Goal: Task Accomplishment & Management: Manage account settings

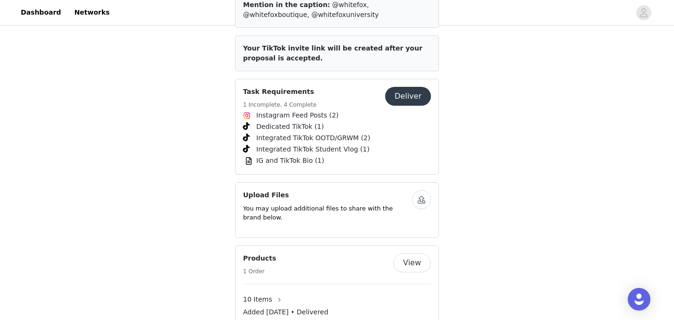
scroll to position [1348, 0]
click at [419, 88] on button "Deliver" at bounding box center [408, 97] width 46 height 19
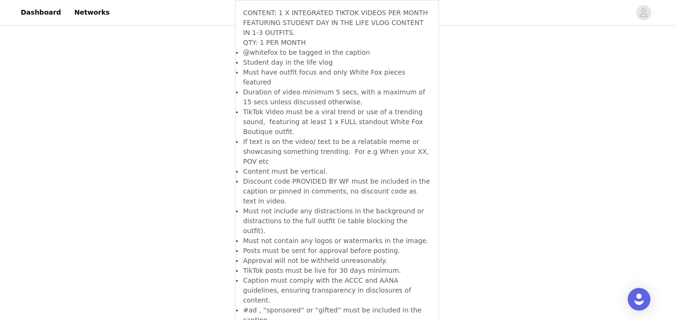
scroll to position [1808, 0]
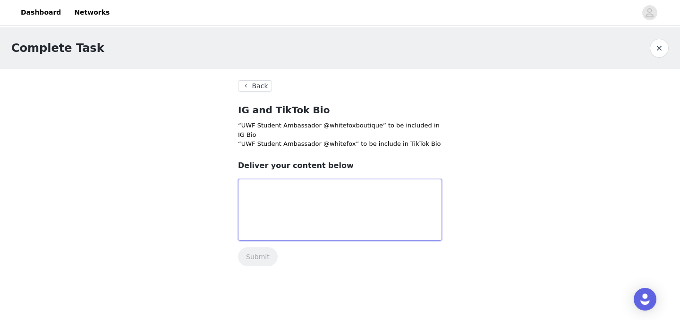
click at [323, 202] on textarea at bounding box center [340, 210] width 204 height 62
type textarea "done!"
click at [248, 255] on button "Submit" at bounding box center [258, 256] width 40 height 19
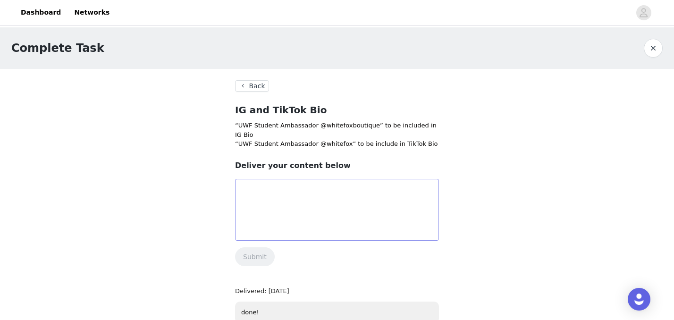
scroll to position [22, 0]
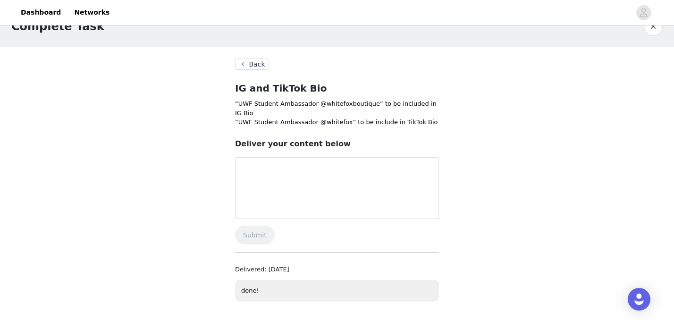
click at [260, 65] on button "Back" at bounding box center [252, 64] width 34 height 11
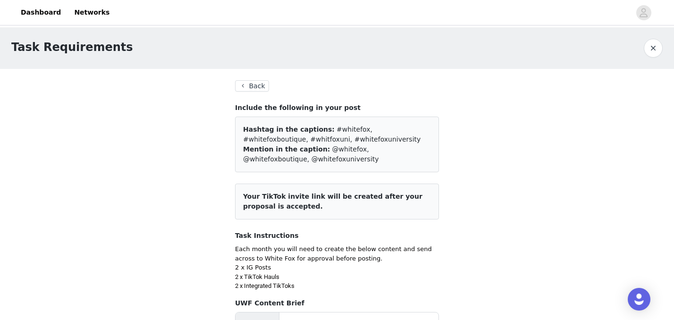
click at [255, 84] on button "Back" at bounding box center [252, 85] width 34 height 11
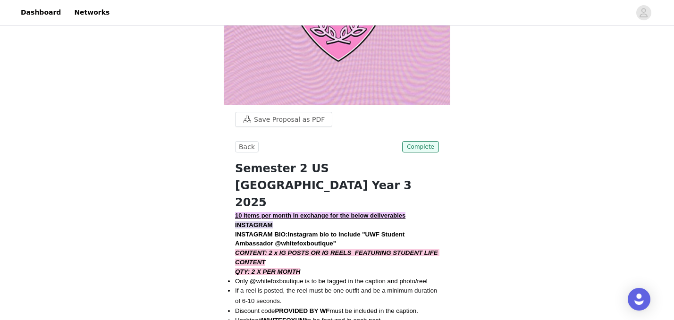
scroll to position [150, 0]
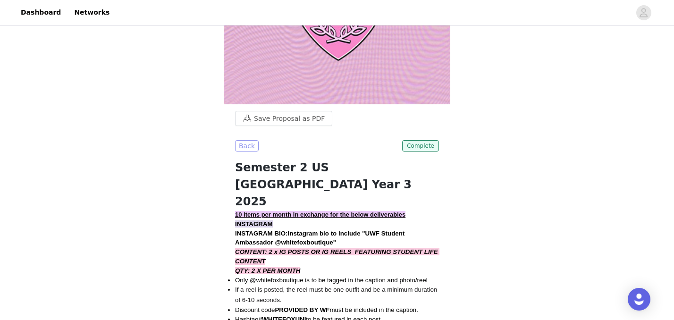
click at [249, 141] on button "Back" at bounding box center [247, 145] width 24 height 11
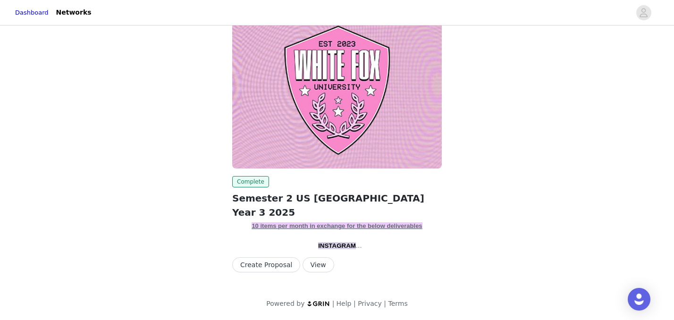
scroll to position [27, 0]
click at [317, 262] on button "View" at bounding box center [319, 264] width 32 height 15
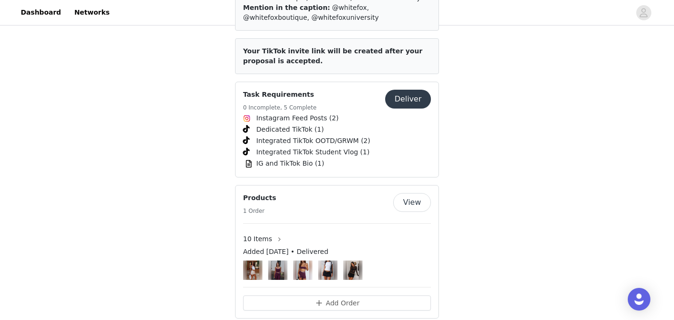
scroll to position [1345, 0]
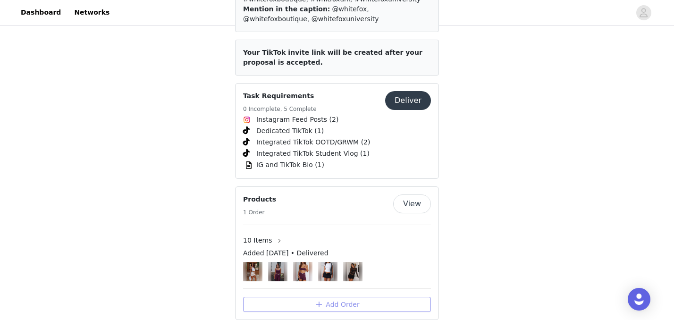
click at [346, 297] on button "Add Order" at bounding box center [337, 304] width 188 height 15
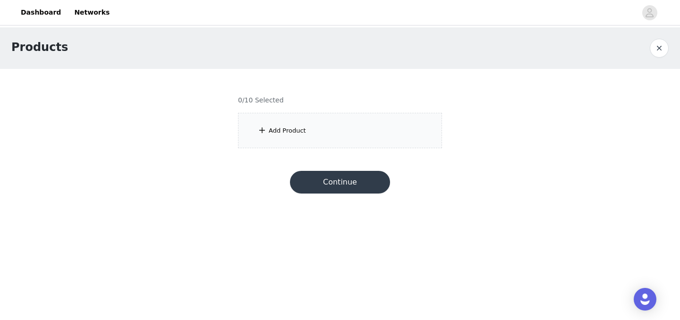
click at [366, 130] on div "Add Product" at bounding box center [340, 130] width 204 height 35
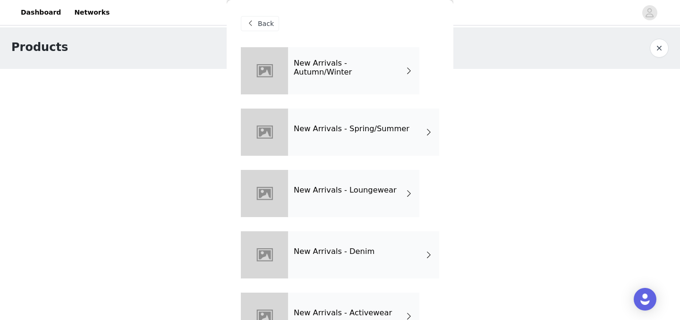
click at [381, 80] on div "New Arrivals - Autumn/Winter" at bounding box center [353, 70] width 131 height 47
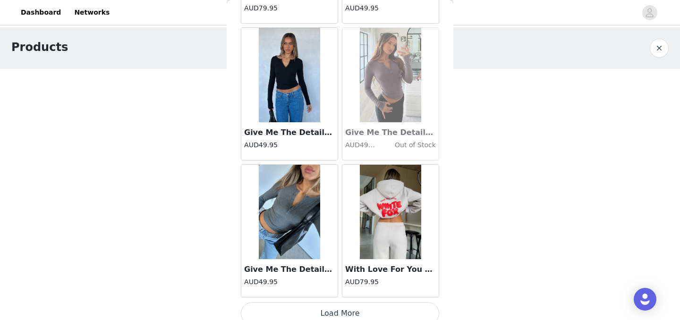
scroll to position [1124, 0]
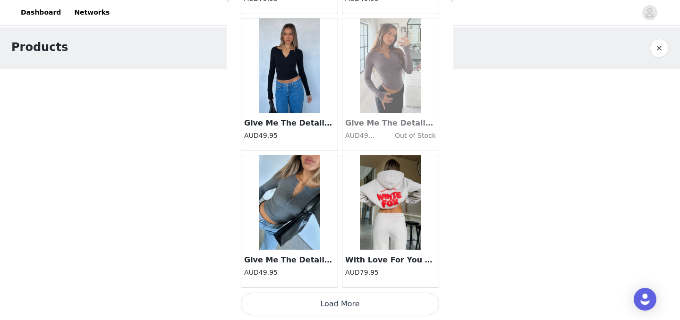
click at [286, 219] on img at bounding box center [289, 202] width 61 height 94
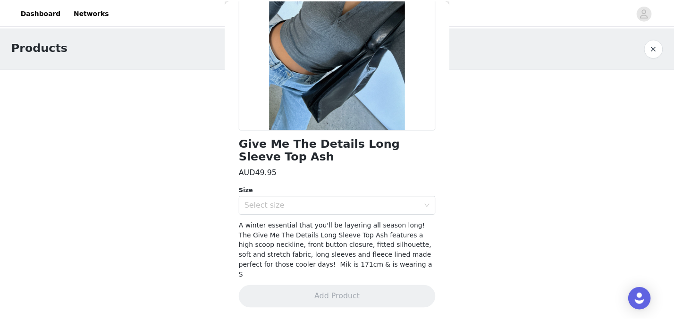
scroll to position [119, 0]
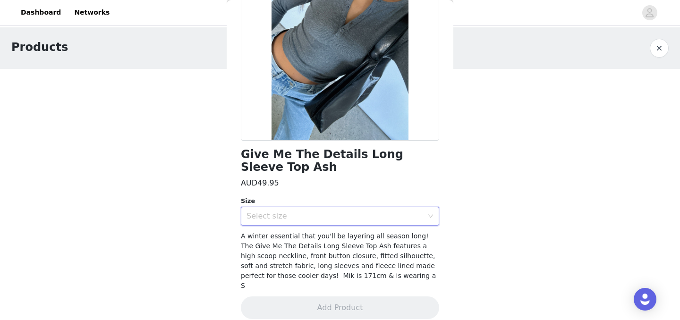
click at [309, 221] on div "Select size" at bounding box center [336, 216] width 181 height 18
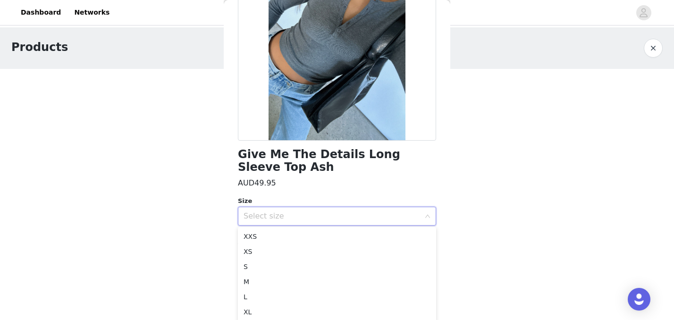
click at [504, 155] on div "Products 0/10 Selected Add Product Back Give Me The Details Long Sleeve Top Ash…" at bounding box center [337, 93] width 674 height 132
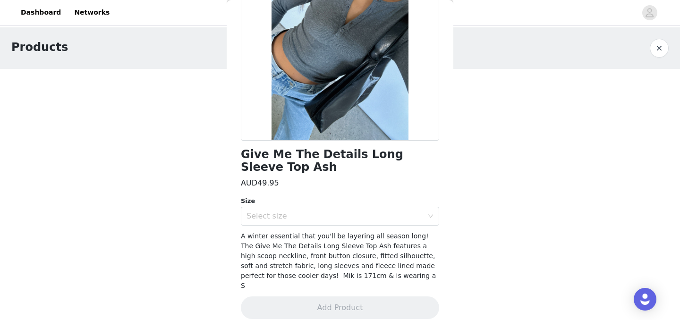
click at [661, 53] on button "button" at bounding box center [658, 48] width 19 height 19
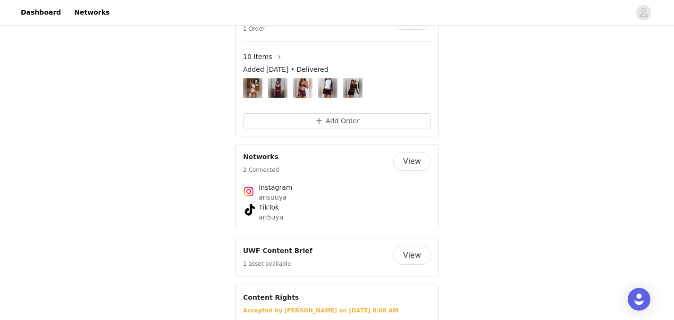
scroll to position [1537, 0]
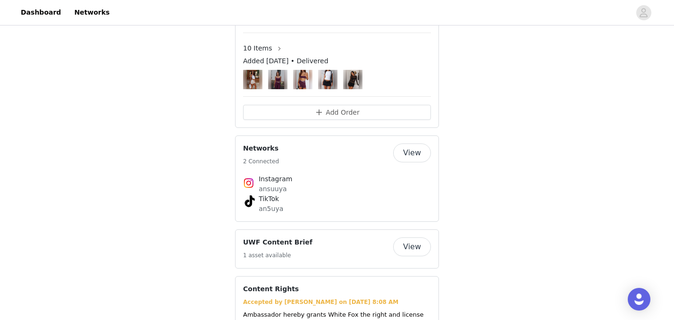
click at [349, 70] on img at bounding box center [353, 79] width 12 height 19
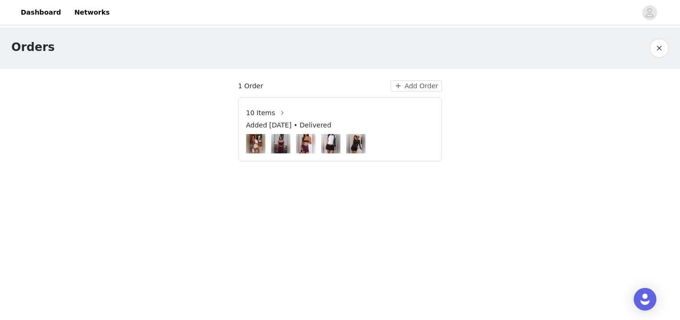
click at [342, 135] on div at bounding box center [340, 143] width 188 height 19
click at [335, 139] on img at bounding box center [330, 143] width 13 height 19
click at [356, 142] on img at bounding box center [356, 143] width 12 height 19
click at [281, 114] on button "button" at bounding box center [282, 112] width 15 height 15
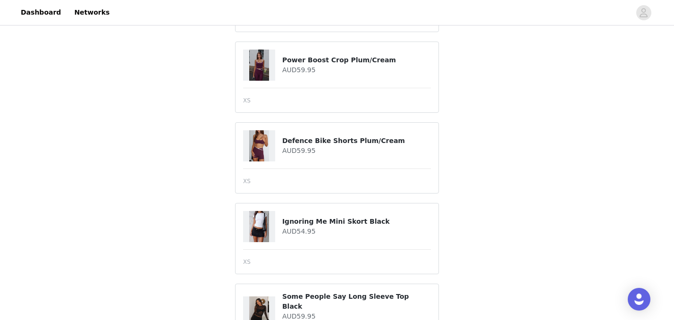
scroll to position [245, 0]
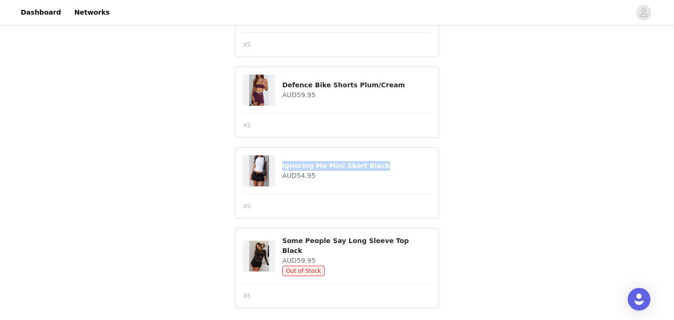
drag, startPoint x: 381, startPoint y: 163, endPoint x: 309, endPoint y: 160, distance: 72.8
click at [309, 160] on div "Ignoring Me Mini Skort Black AUD54.95" at bounding box center [337, 170] width 188 height 31
click at [451, 192] on div "10 Items Added Jul 17, 2025 • Delivered Shipping Address Ansuya Dulal 3239 Hair…" at bounding box center [337, 55] width 674 height 546
drag, startPoint x: 252, startPoint y: 294, endPoint x: 239, endPoint y: 269, distance: 28.5
click at [239, 269] on article "Some People Say Long Sleeve Top Black AUD59.95 Out of Stock XS" at bounding box center [337, 268] width 204 height 80
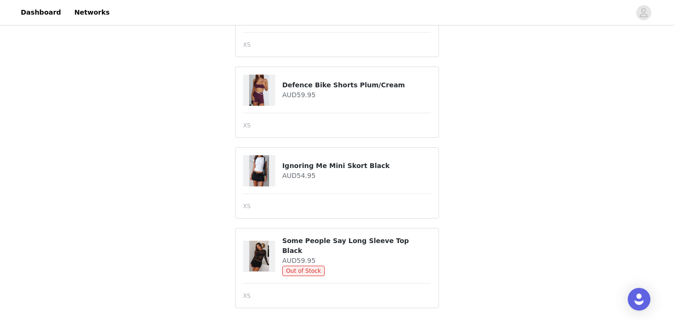
click at [270, 246] on div at bounding box center [259, 256] width 32 height 31
